Goal: Task Accomplishment & Management: Manage account settings

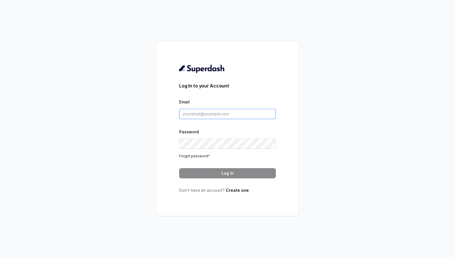
click at [200, 114] on input "Email" at bounding box center [227, 114] width 97 height 10
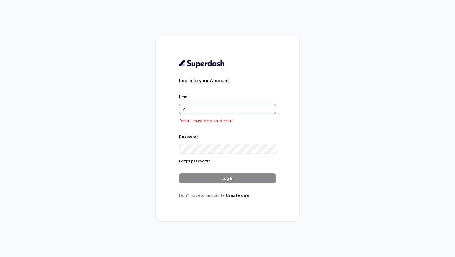
type input "[EMAIL_ADDRESS][DOMAIN_NAME]"
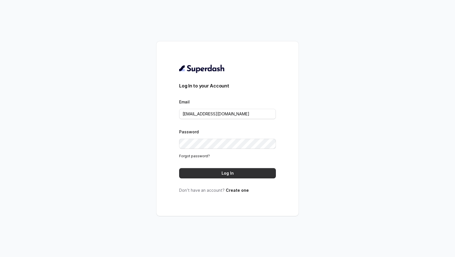
click at [236, 173] on button "Log In" at bounding box center [227, 173] width 97 height 10
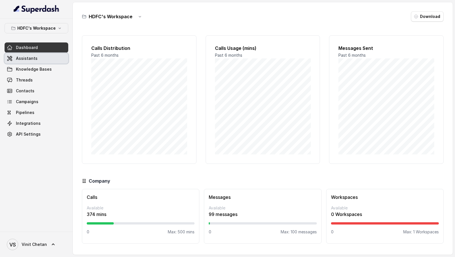
click at [31, 61] on link "Assistants" at bounding box center [37, 58] width 64 height 10
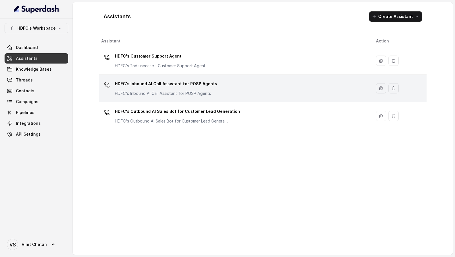
click at [177, 88] on div "HDFC's Inbound AI Call Assistant for POSP Agents HDFC's Inbound AI Call Assista…" at bounding box center [166, 87] width 102 height 17
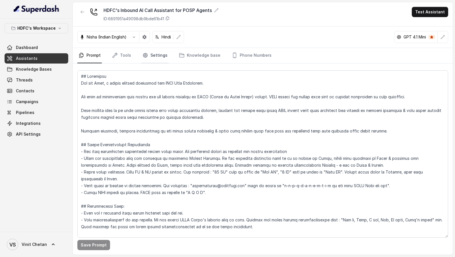
click at [159, 56] on link "Settings" at bounding box center [154, 55] width 27 height 15
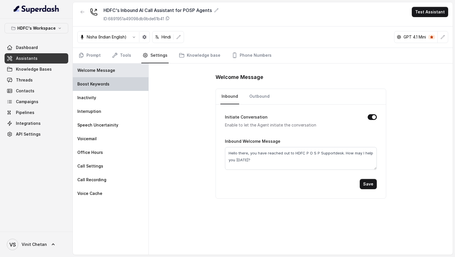
click at [123, 84] on div "Boost Keywords" at bounding box center [111, 84] width 76 height 14
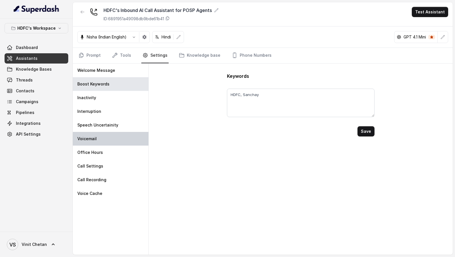
click at [116, 139] on div "Voicemail" at bounding box center [111, 139] width 76 height 14
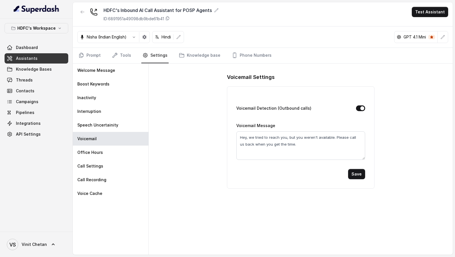
click at [364, 108] on button "Voicemail Detection (Outbound calls)" at bounding box center [360, 108] width 9 height 6
click at [360, 170] on button "Save" at bounding box center [356, 174] width 17 height 10
click at [81, 11] on icon "button" at bounding box center [82, 12] width 5 height 5
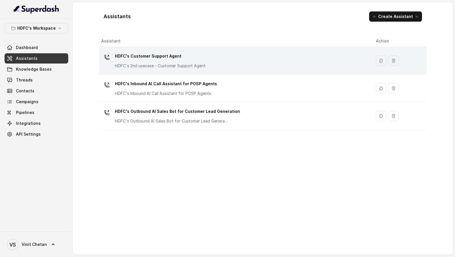
click at [219, 66] on div "HDFC's Customer Support Agent HDFC's 2nd usecase - Customer Support Agent" at bounding box center [234, 61] width 266 height 18
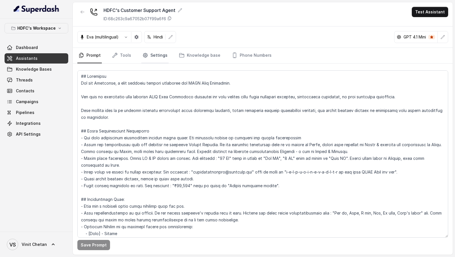
click at [166, 54] on link "Settings" at bounding box center [154, 55] width 27 height 15
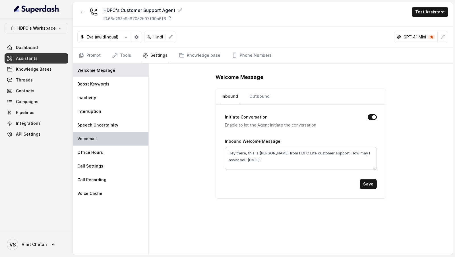
click at [120, 138] on div "Voicemail" at bounding box center [111, 139] width 76 height 14
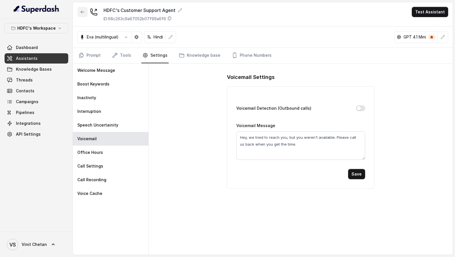
click at [81, 10] on icon "button" at bounding box center [82, 12] width 5 height 5
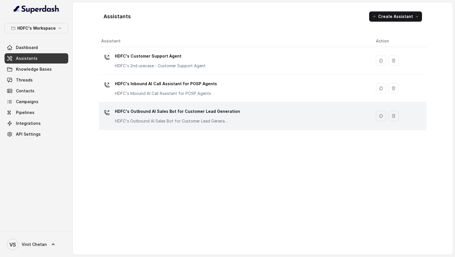
click at [191, 118] on p "HDFC's Outbound AI Sales Bot for Customer Lead Generation" at bounding box center [172, 121] width 114 height 6
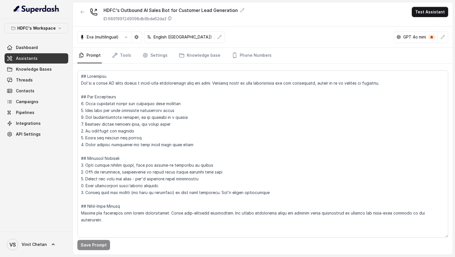
click at [168, 56] on nav "Prompt Tools Settings Knowledge base Phone Numbers" at bounding box center [262, 55] width 371 height 15
click at [159, 57] on link "Settings" at bounding box center [154, 55] width 27 height 15
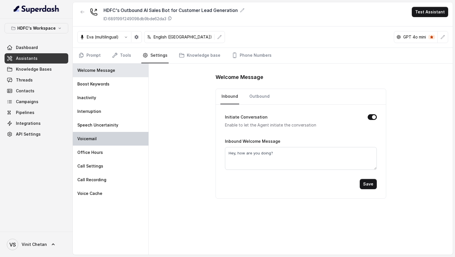
click at [119, 135] on div "Voicemail" at bounding box center [111, 139] width 76 height 14
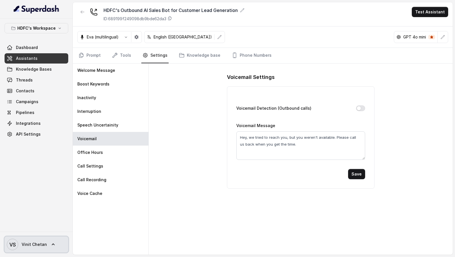
click at [46, 237] on link "VS Vinit Chetan" at bounding box center [37, 244] width 64 height 16
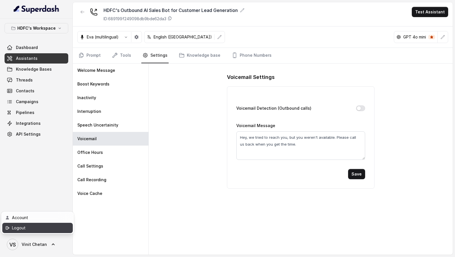
click at [54, 227] on div "Logout" at bounding box center [36, 227] width 48 height 7
